Goal: Find specific page/section: Find specific page/section

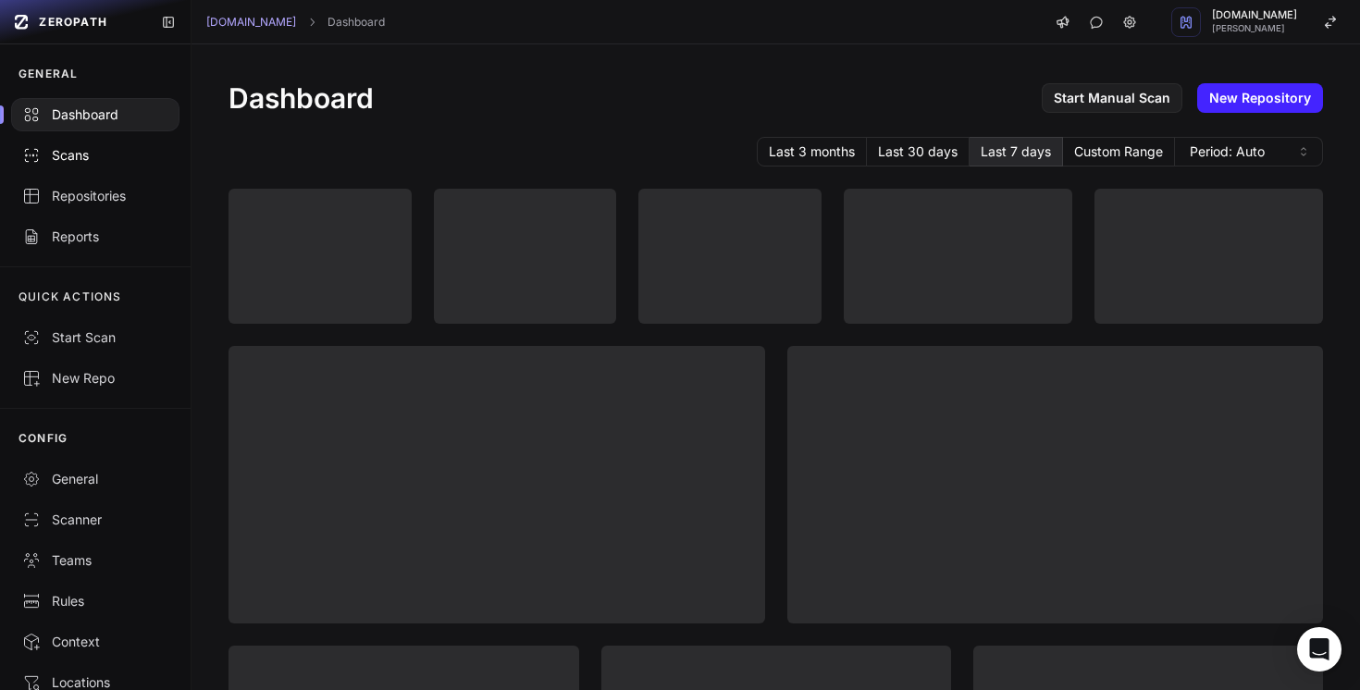
click at [99, 167] on link "Scans" at bounding box center [95, 155] width 191 height 41
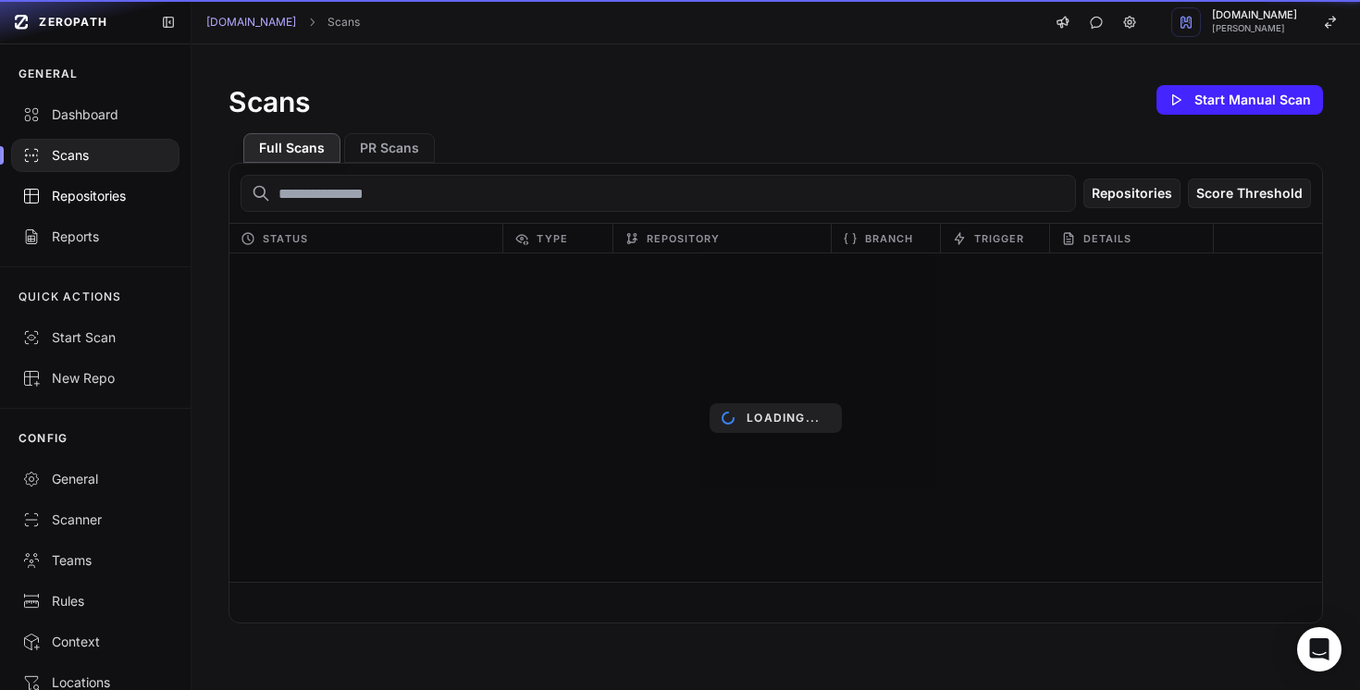
click at [83, 206] on link "Repositories" at bounding box center [95, 196] width 191 height 41
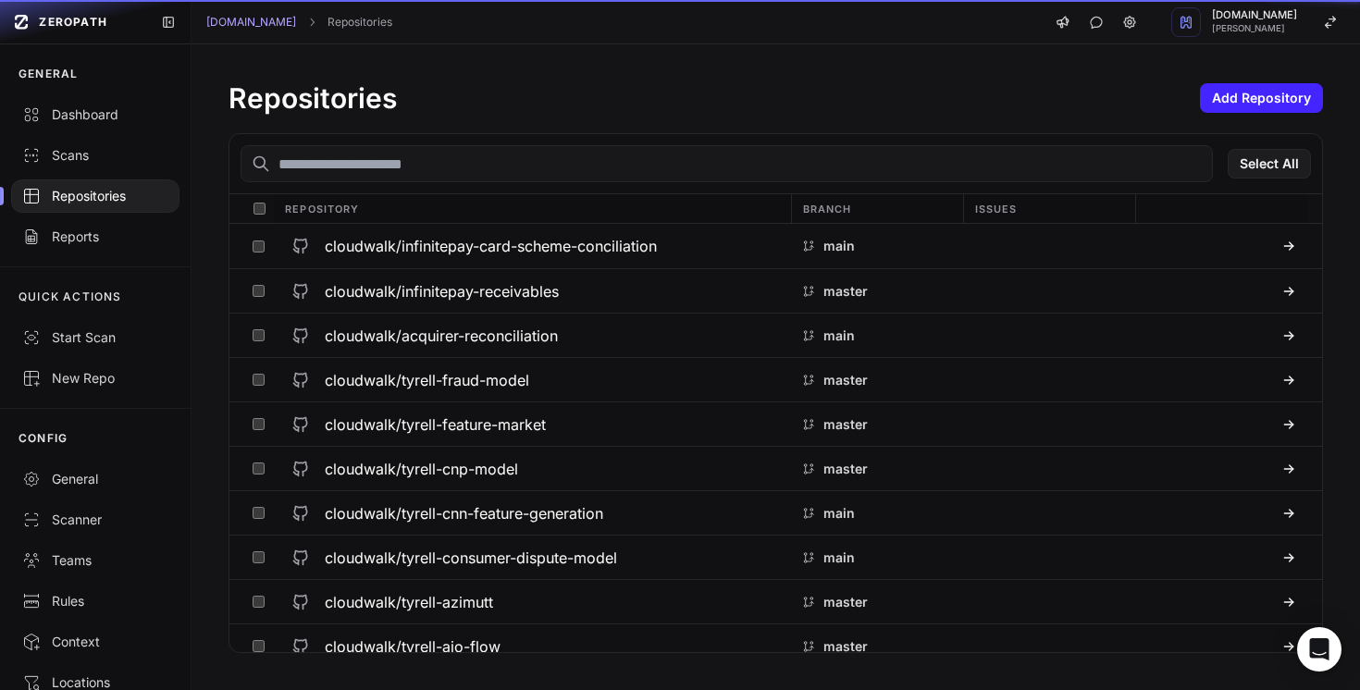
click at [84, 206] on link "Repositories" at bounding box center [95, 196] width 191 height 41
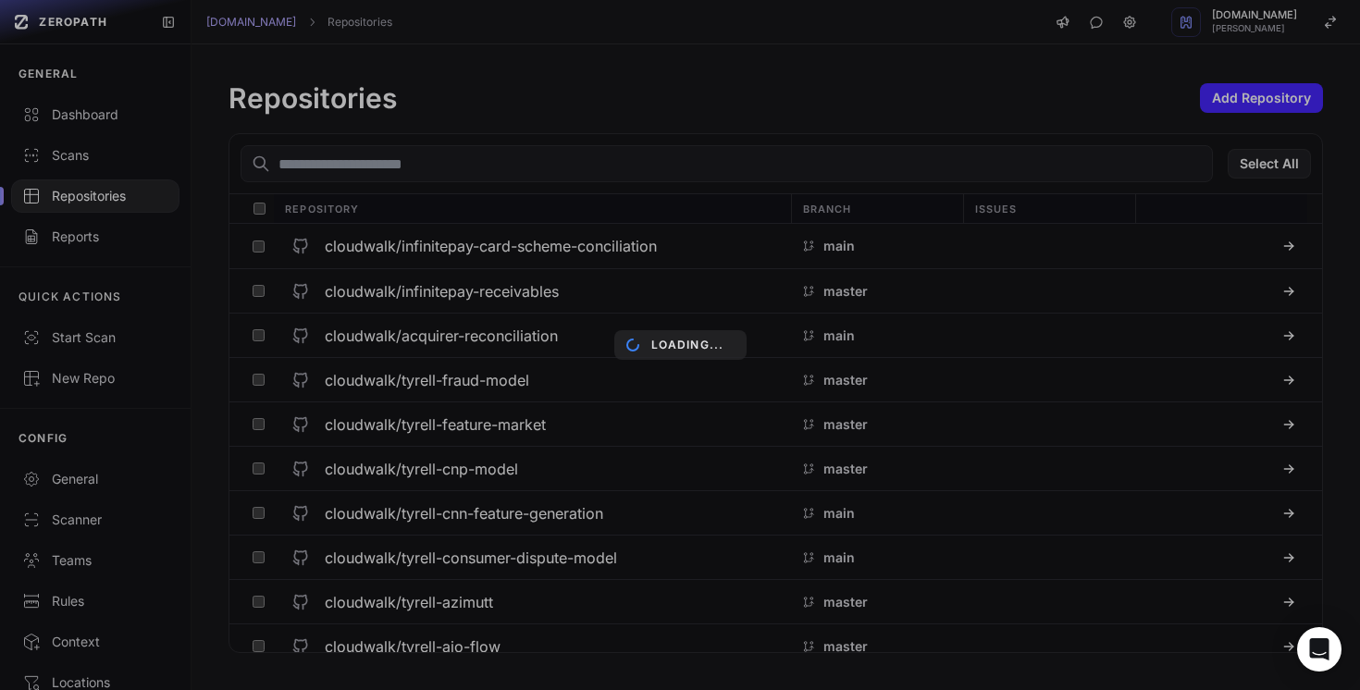
click at [369, 170] on div "Loading..." at bounding box center [680, 345] width 1360 height 690
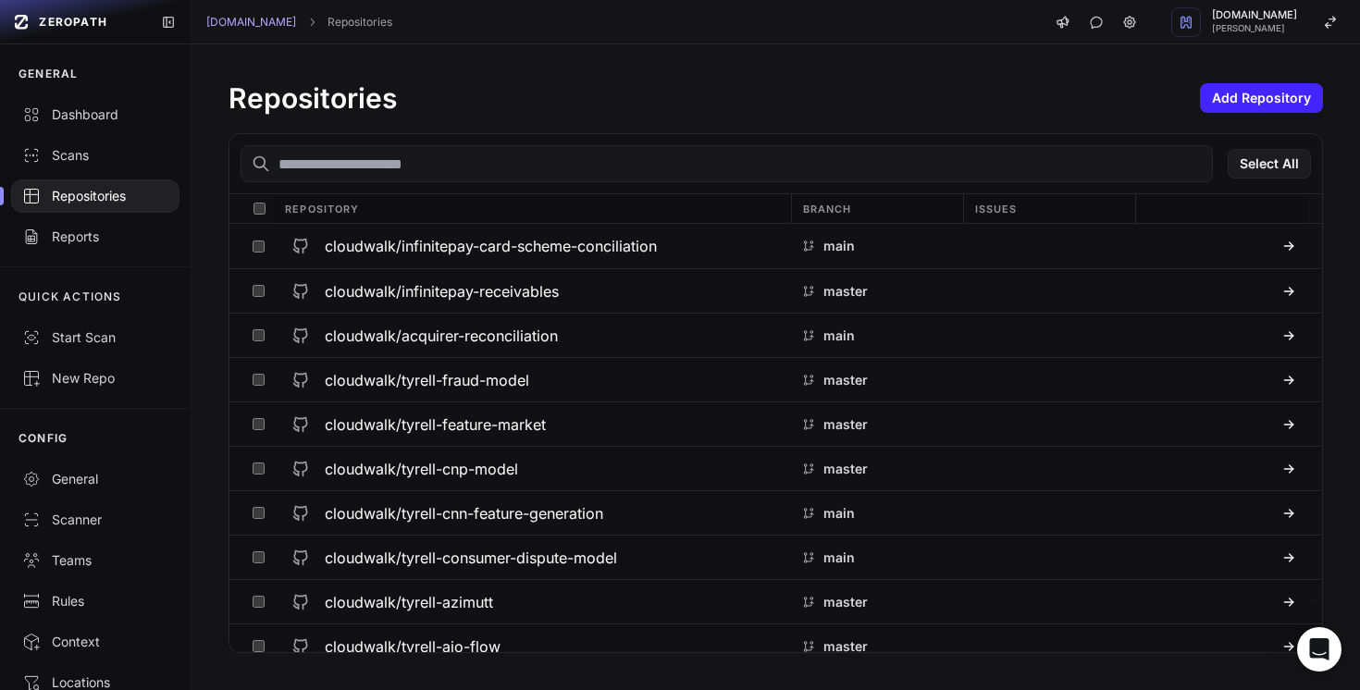
click at [368, 168] on input "text" at bounding box center [727, 163] width 972 height 37
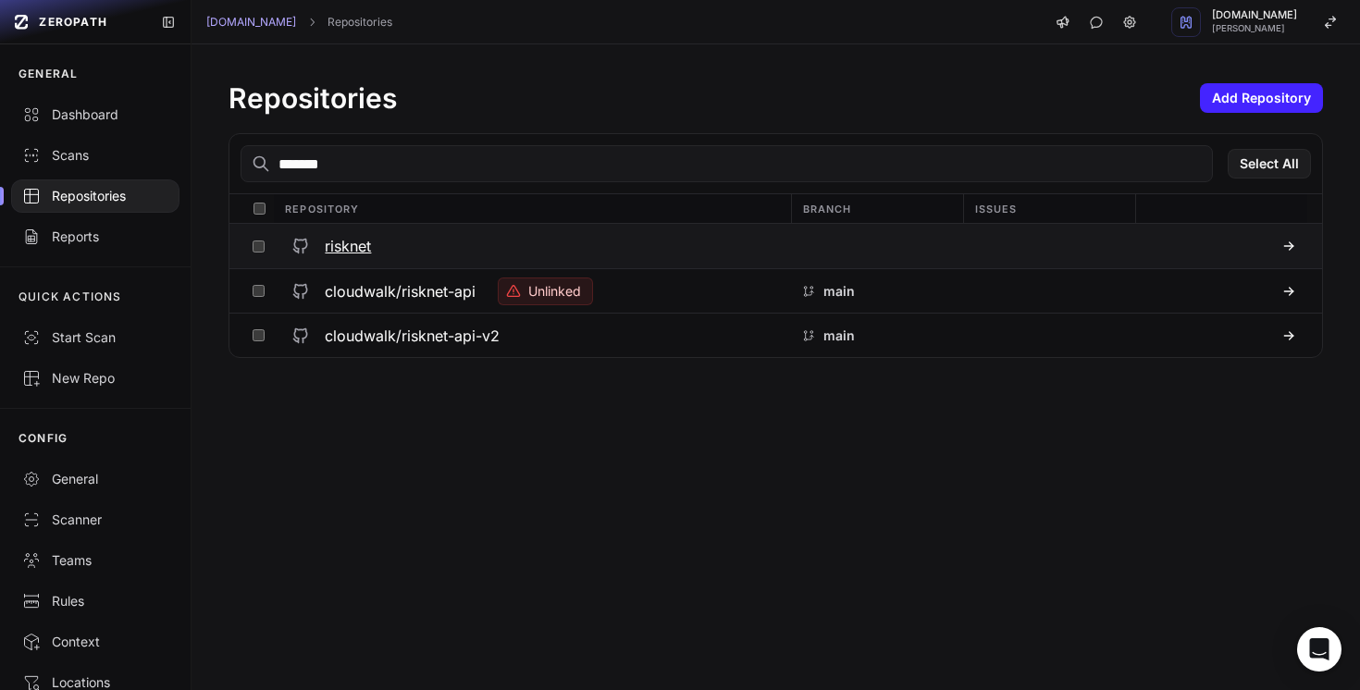
type input "*******"
click at [357, 241] on h3 "risknet" at bounding box center [348, 246] width 46 height 22
click at [393, 288] on h3 "cloudwalk/risknet-api" at bounding box center [400, 291] width 151 height 22
